Goal: Task Accomplishment & Management: Use online tool/utility

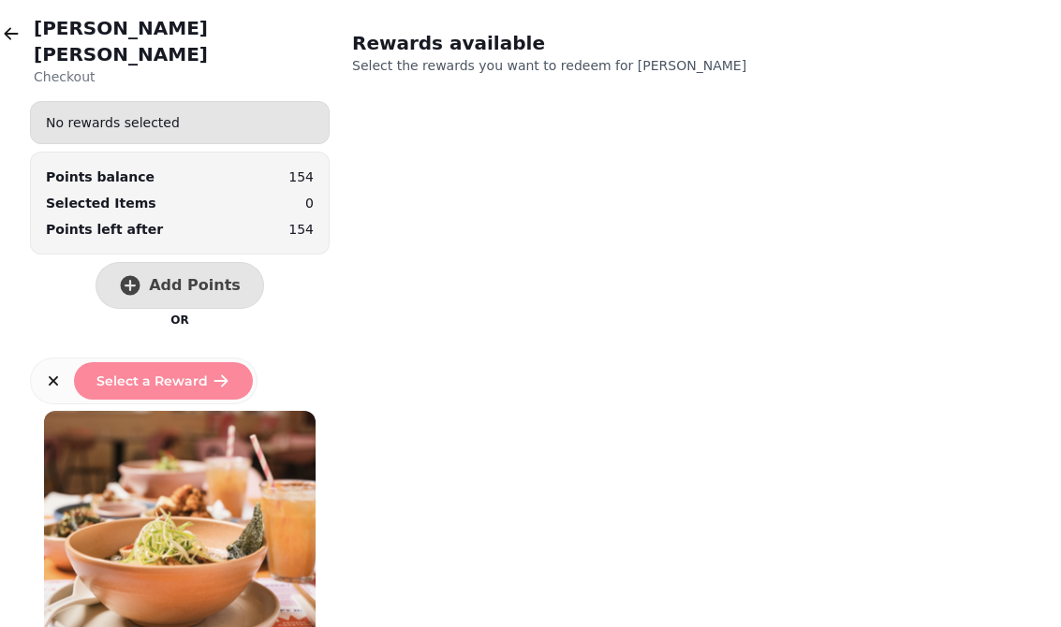
click at [25, 21] on button "button" at bounding box center [11, 33] width 37 height 37
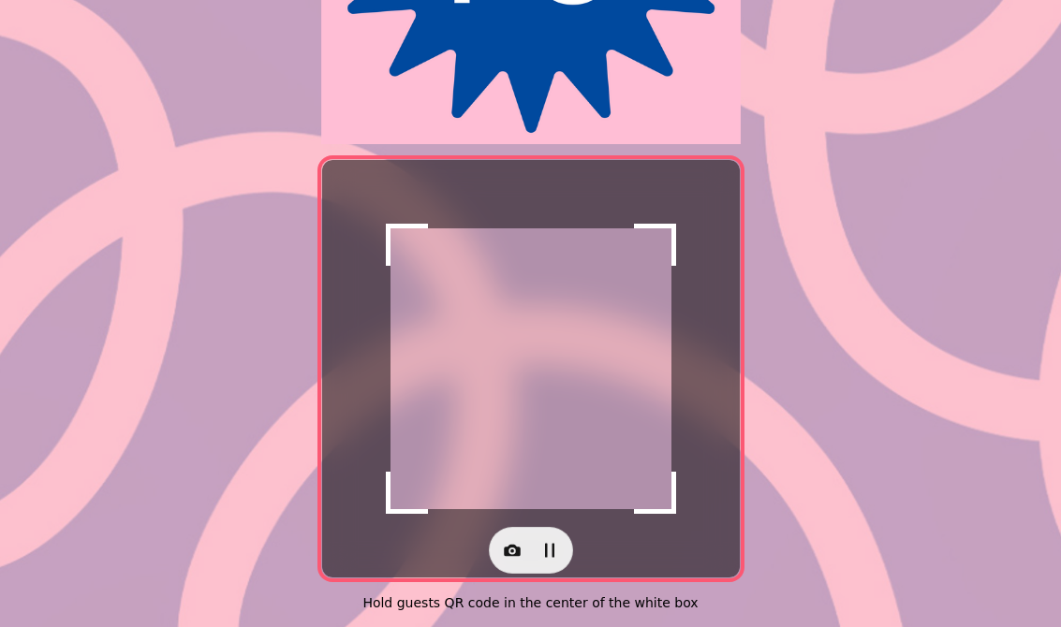
scroll to position [354, 0]
click at [519, 545] on icon "button" at bounding box center [512, 551] width 17 height 12
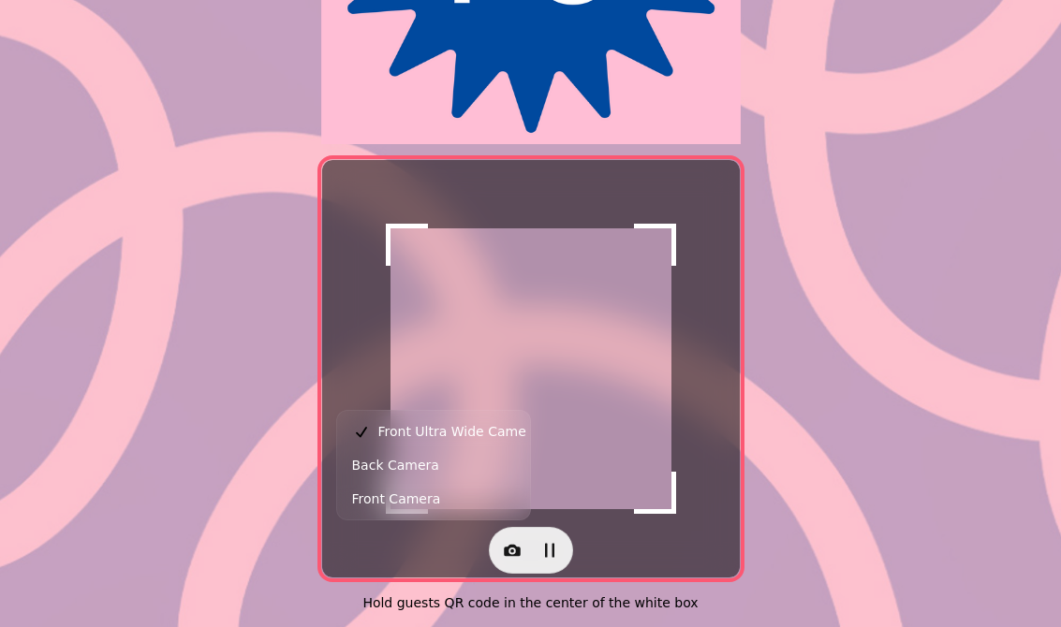
click at [460, 465] on button "Back Camera" at bounding box center [433, 466] width 185 height 34
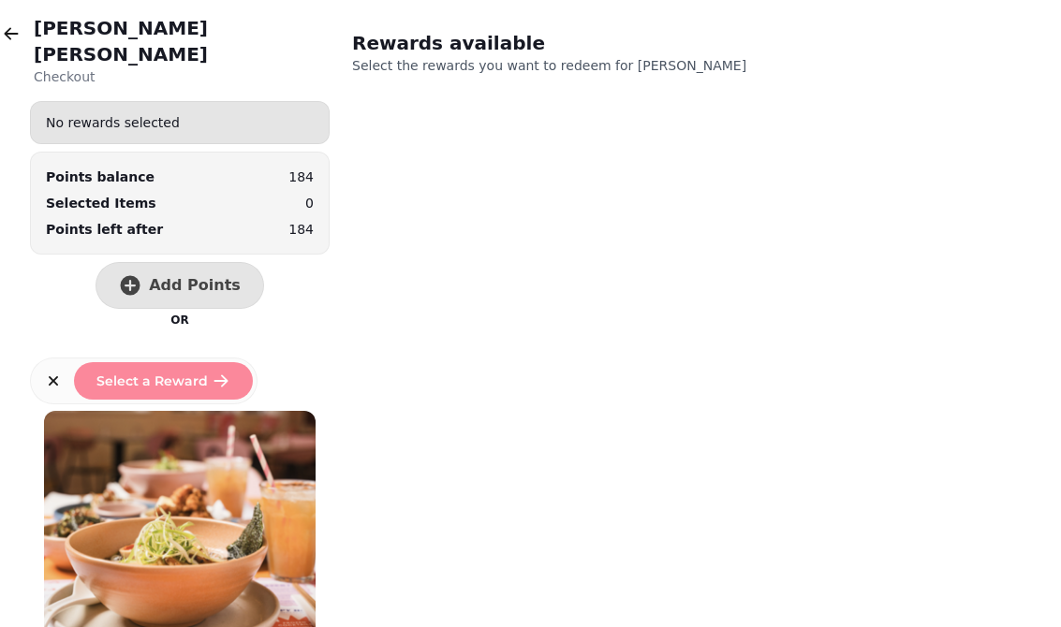
click at [171, 278] on span "Add Points" at bounding box center [195, 285] width 92 height 15
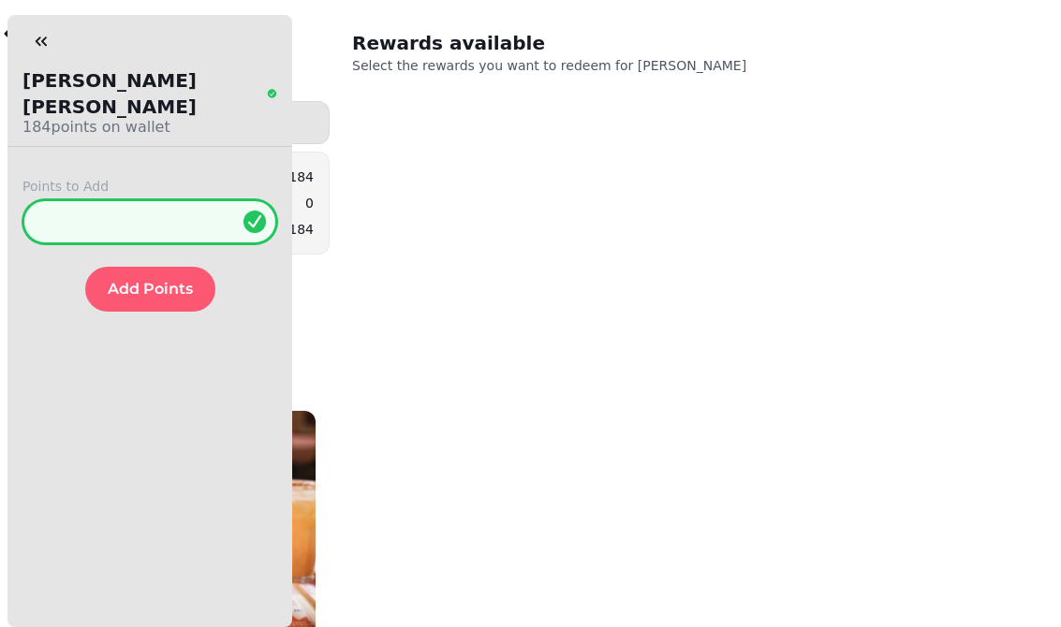
click at [118, 199] on input "*" at bounding box center [149, 221] width 255 height 45
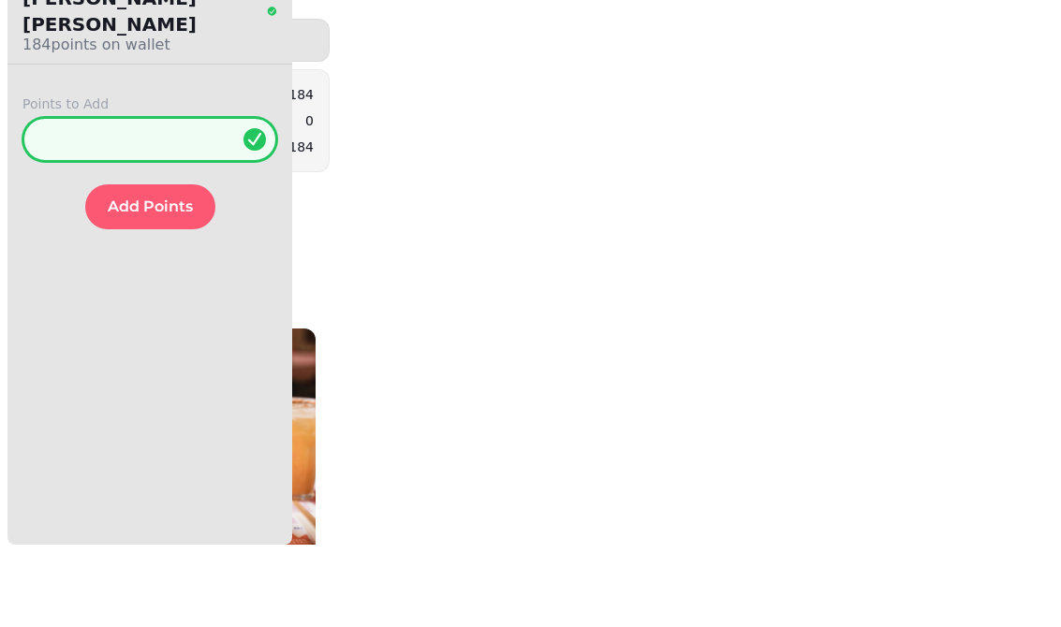
type input "***"
click at [140, 282] on span "Add Points" at bounding box center [150, 289] width 85 height 15
